Goal: Information Seeking & Learning: Check status

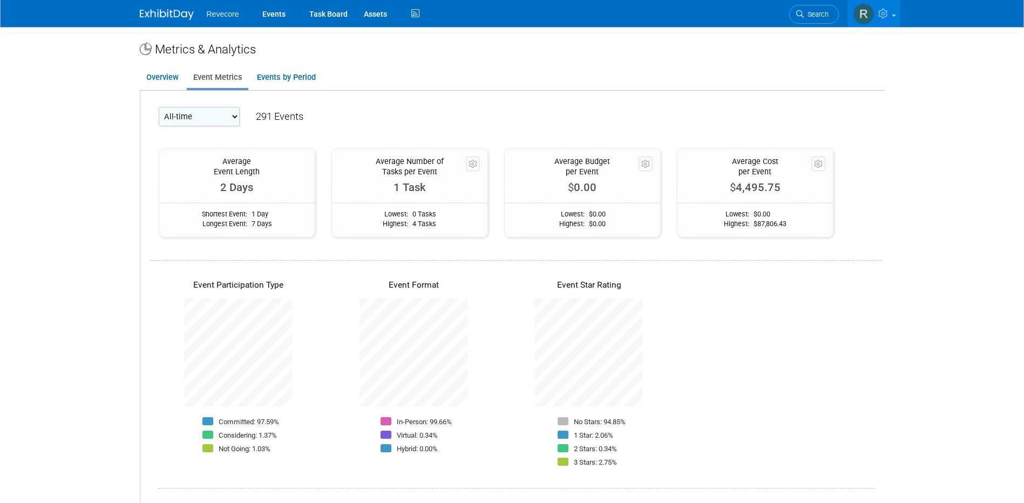
click at [883, 22] on link at bounding box center [873, 13] width 53 height 27
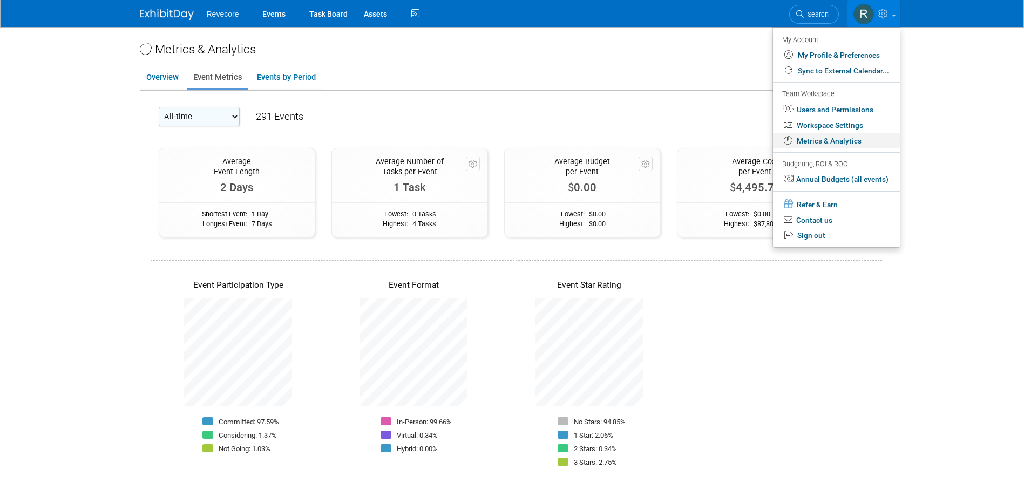
click at [867, 145] on link "Metrics & Analytics" at bounding box center [836, 141] width 127 height 16
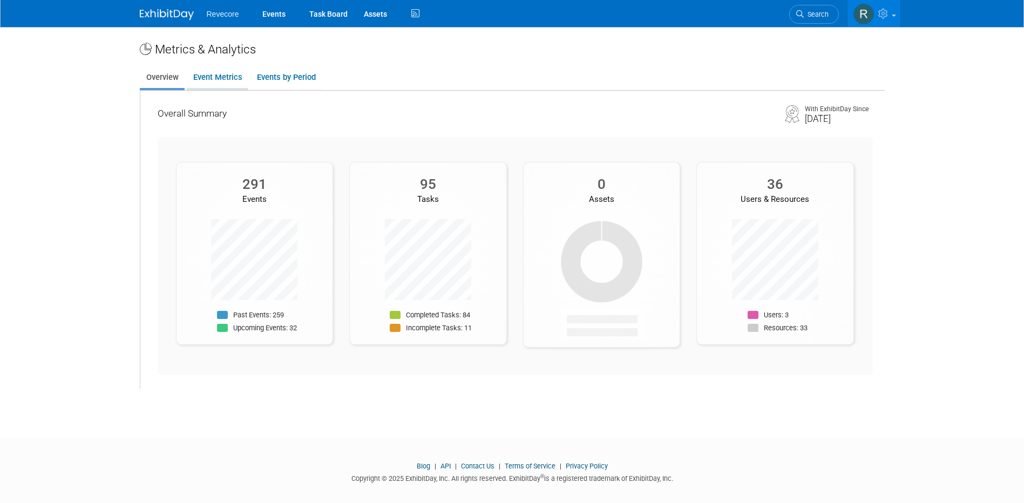
click at [229, 83] on link "Event Metrics" at bounding box center [218, 77] width 62 height 21
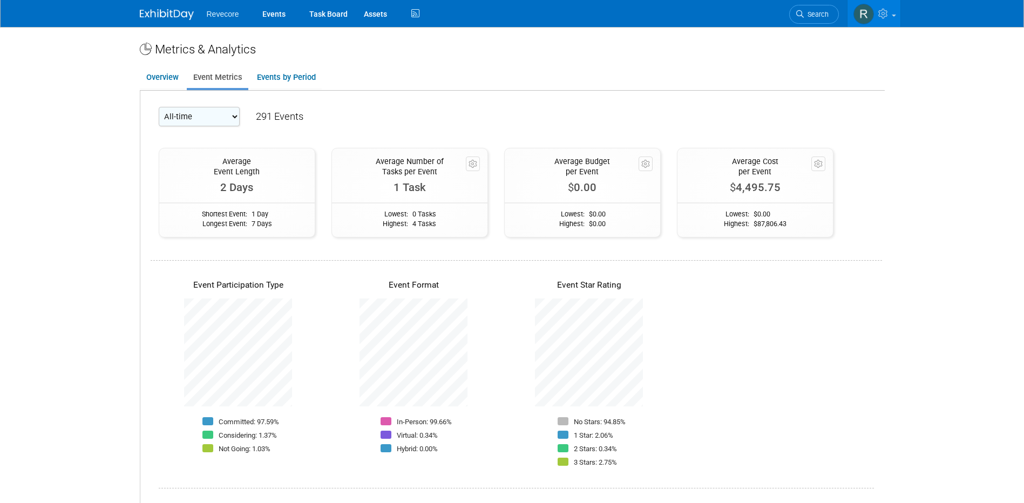
click at [775, 415] on div "Event Participation Type Committed: 97.59% Considering: 1.37% Not Going: 1.03% …" at bounding box center [516, 367] width 731 height 214
click at [274, 16] on link "Events" at bounding box center [273, 13] width 39 height 27
